Goal: Task Accomplishment & Management: Manage account settings

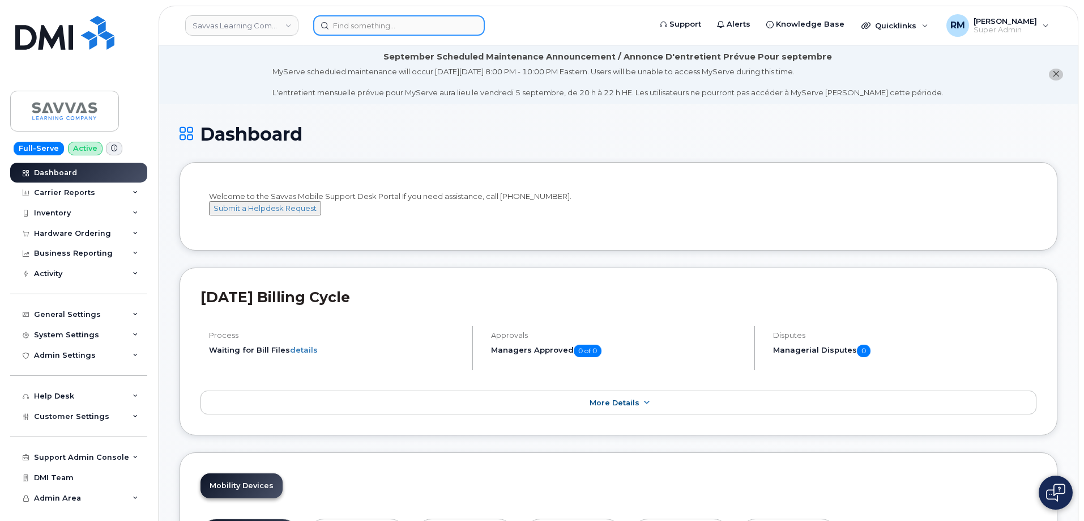
click at [344, 30] on input at bounding box center [399, 25] width 172 height 20
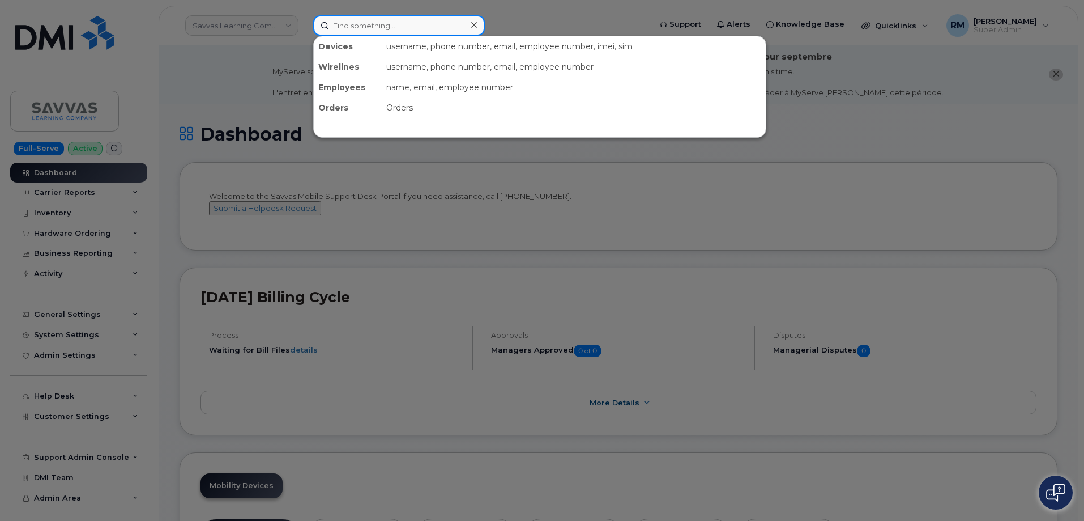
paste input "[PHONE_NUMBER]"
type input "[PHONE_NUMBER]"
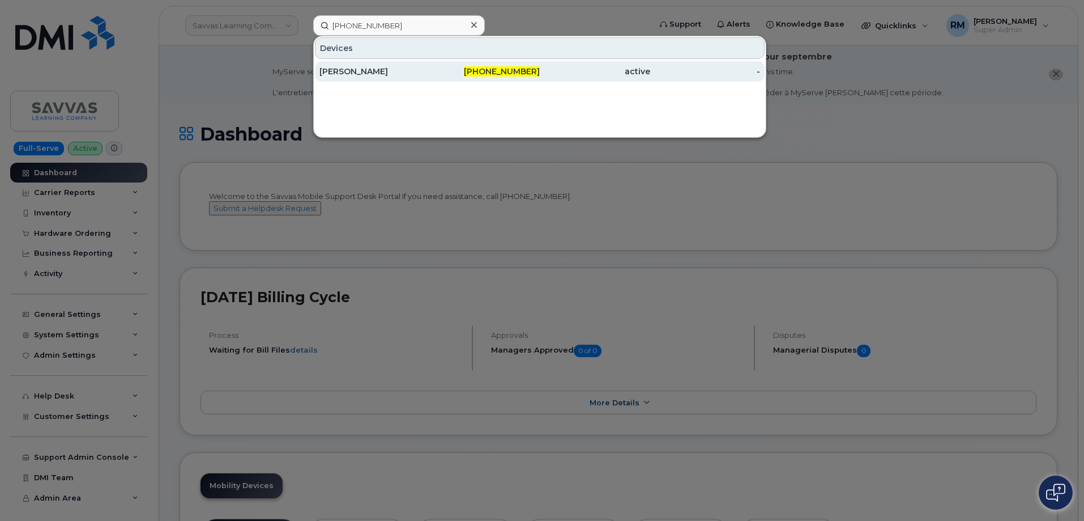
click at [415, 69] on div "[PERSON_NAME]" at bounding box center [375, 71] width 110 height 11
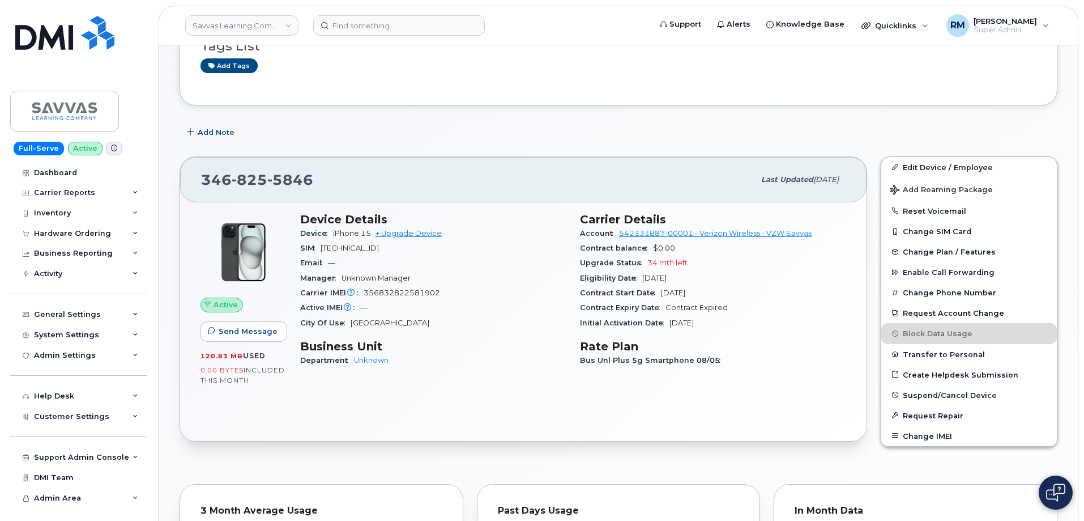
scroll to position [170, 0]
click at [935, 166] on link "Edit Device / Employee" at bounding box center [970, 166] width 176 height 20
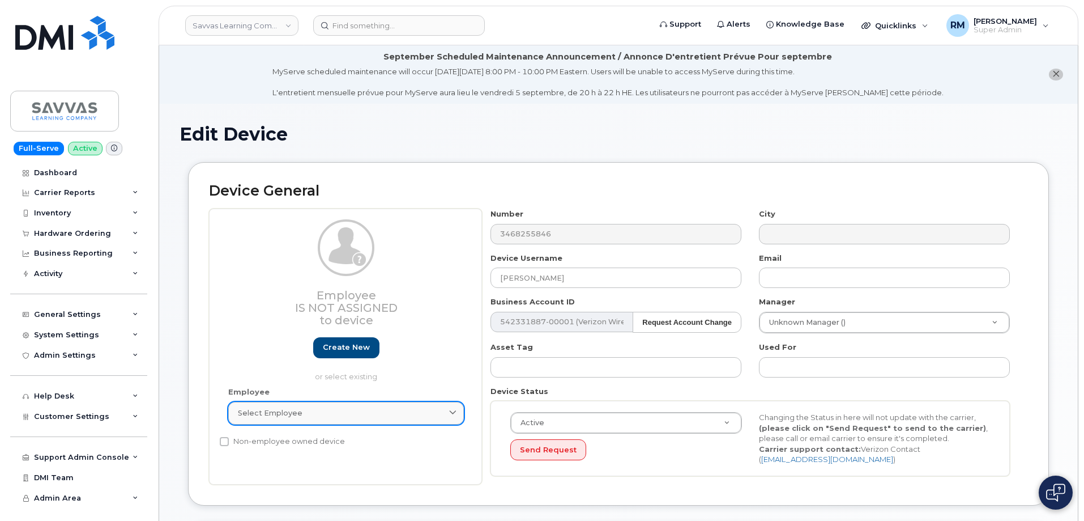
click at [296, 412] on span "Select employee" at bounding box center [270, 412] width 65 height 11
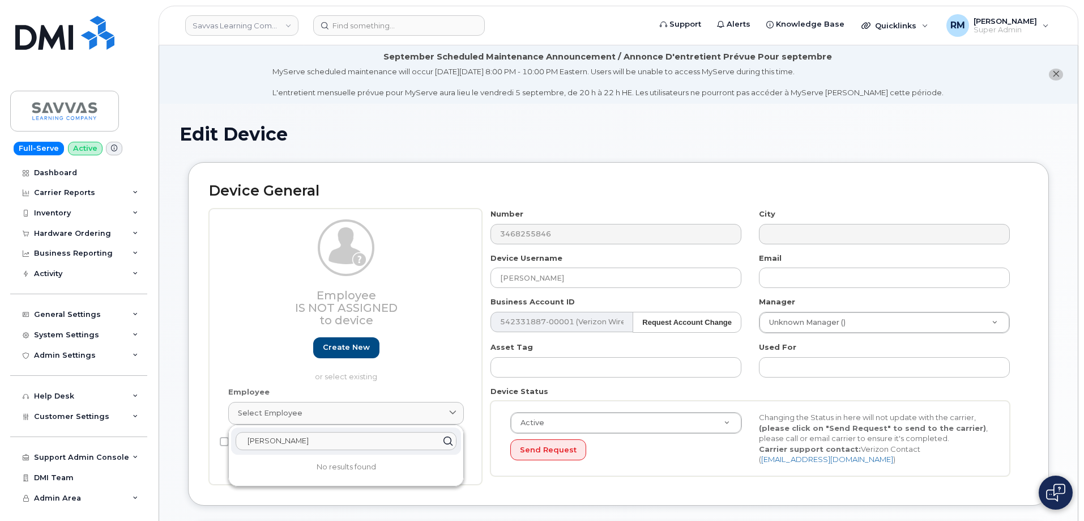
type input "danielle ke"
click at [469, 141] on h1 "Edit Device" at bounding box center [619, 134] width 878 height 20
